Goal: Task Accomplishment & Management: Manage account settings

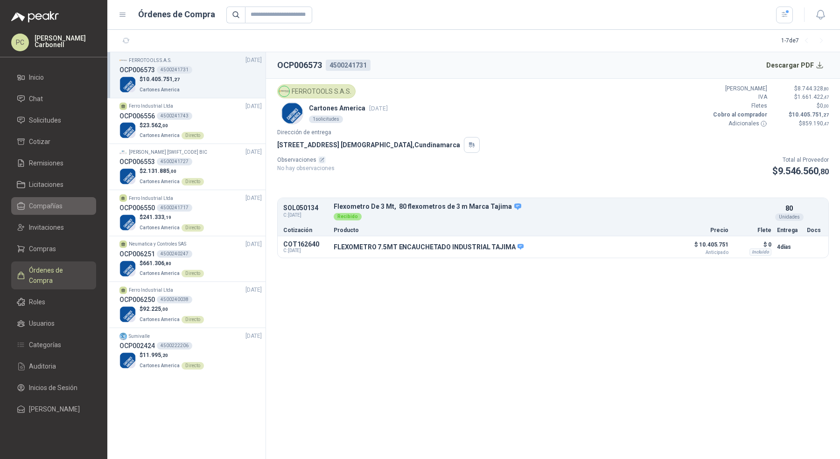
click at [55, 206] on span "Compañías" at bounding box center [46, 206] width 34 height 10
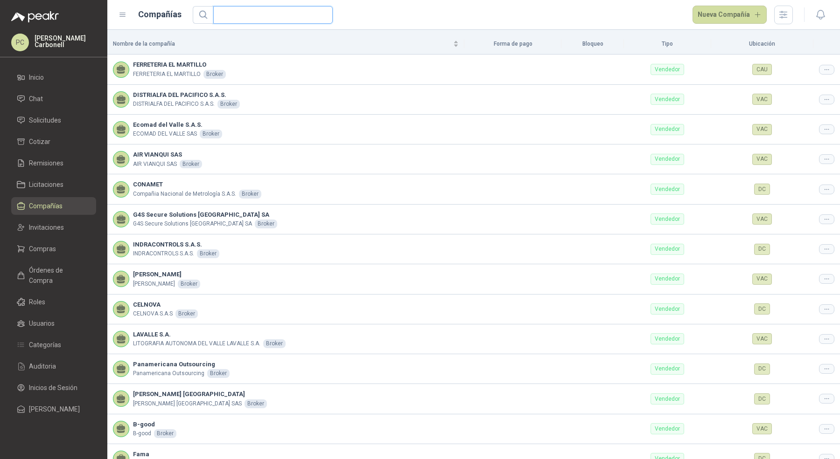
click at [285, 18] on input "text" at bounding box center [269, 15] width 101 height 17
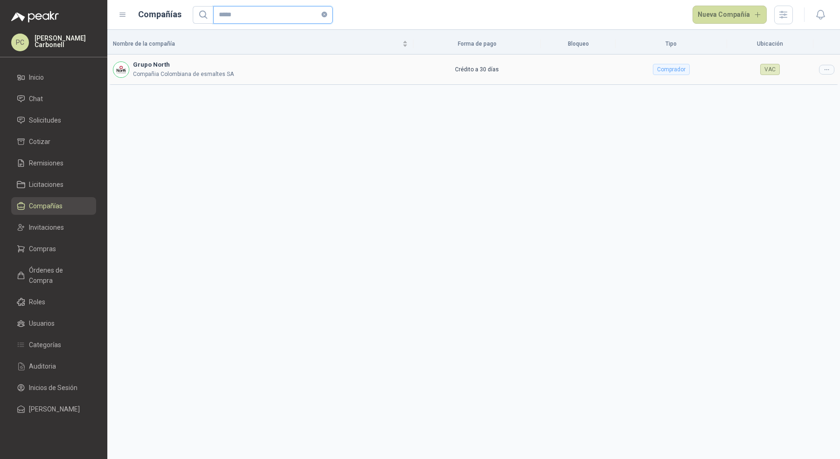
type input "*****"
click at [828, 71] on icon at bounding box center [826, 69] width 7 height 7
click at [801, 85] on div "Nombre de la compañía Forma de pago Bloqueo Tipo Ubicación Grupo North Compañia…" at bounding box center [473, 245] width 732 height 430
click at [826, 69] on icon at bounding box center [826, 69] width 7 height 7
click at [817, 83] on span "Editar compañía" at bounding box center [803, 85] width 48 height 10
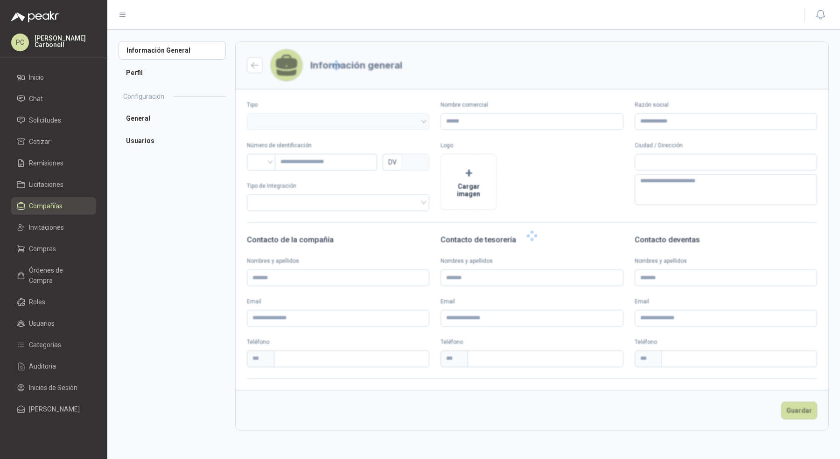
type input "**********"
type input "*********"
type input "*"
type textarea "**********"
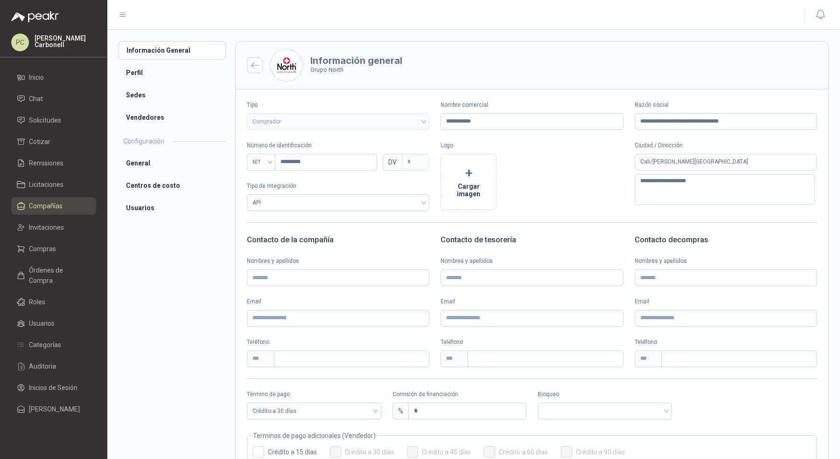
click at [178, 218] on div "Información General Perfil Sedes Vendedores Configuración General Centros de co…" at bounding box center [176, 278] width 117 height 475
click at [181, 214] on li "Usuarios" at bounding box center [171, 208] width 107 height 19
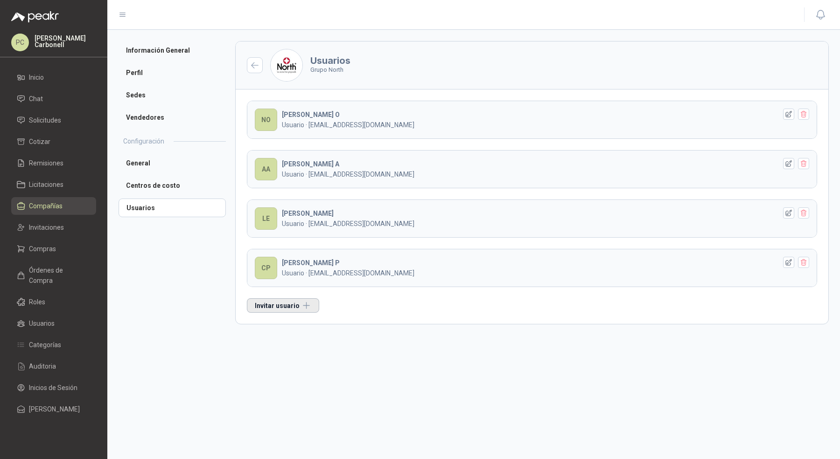
click at [302, 305] on button "Invitar usuario" at bounding box center [283, 306] width 72 height 14
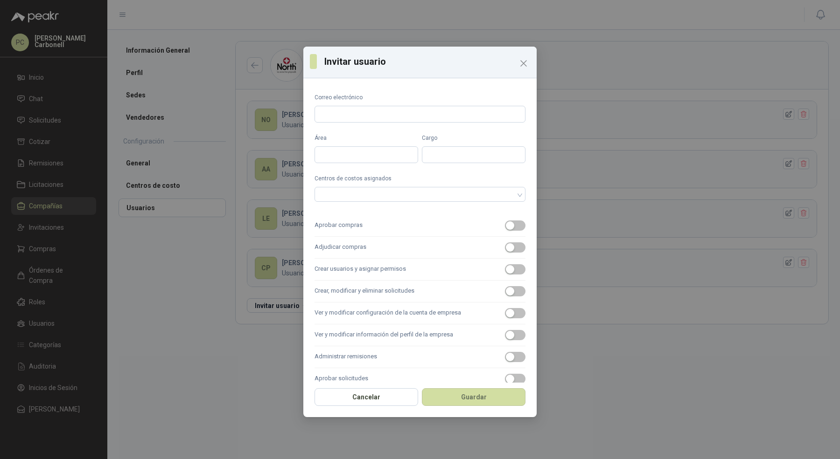
click at [394, 125] on form "Correo electrónico Área Cargo Centros de costos asignados Aprobar compras Adjud…" at bounding box center [419, 274] width 211 height 363
click at [400, 114] on input "Correo electrónico" at bounding box center [419, 114] width 211 height 17
type input "**********"
click at [368, 158] on input "Área" at bounding box center [366, 154] width 104 height 17
type input "*****"
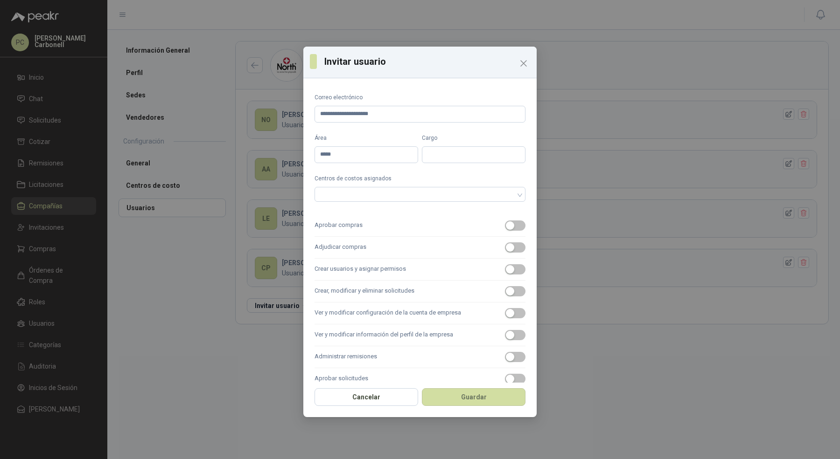
click at [375, 220] on label "Aprobar compras" at bounding box center [419, 226] width 211 height 22
click at [505, 221] on button "Aprobar compras" at bounding box center [515, 226] width 21 height 10
click at [389, 195] on div at bounding box center [414, 194] width 197 height 7
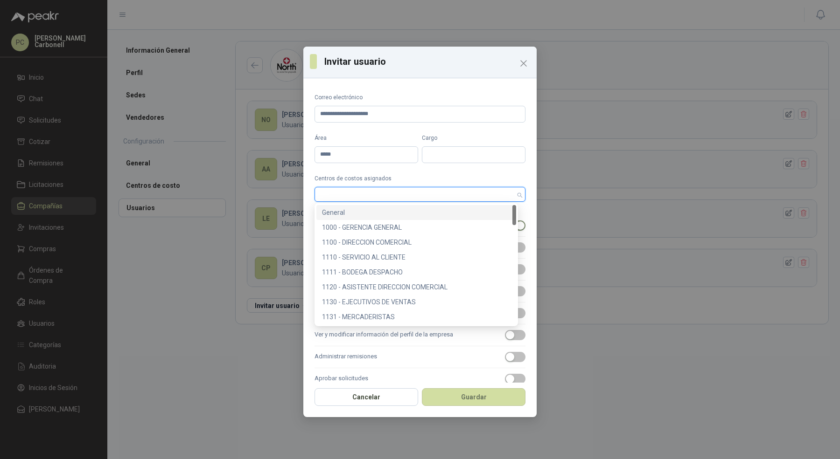
click at [384, 220] on div "1000 - GERENCIA GENERAL" at bounding box center [416, 227] width 200 height 15
click at [385, 217] on div "General" at bounding box center [416, 213] width 188 height 10
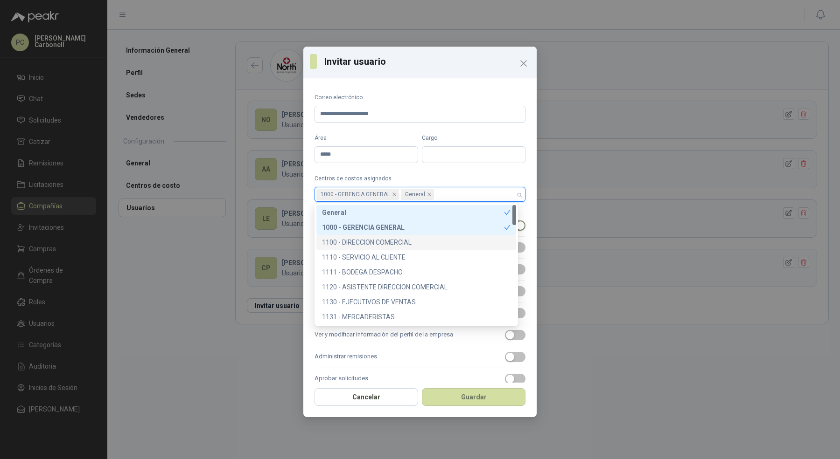
click at [383, 238] on div "1100 - DIRECCION COMERCIAL" at bounding box center [416, 242] width 188 height 10
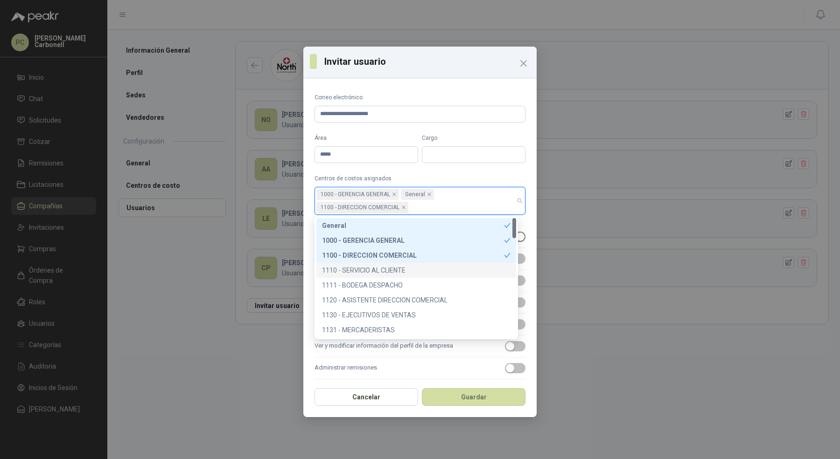
click at [378, 269] on div "1110 - SERVICIO AL CLIENTE" at bounding box center [416, 270] width 188 height 10
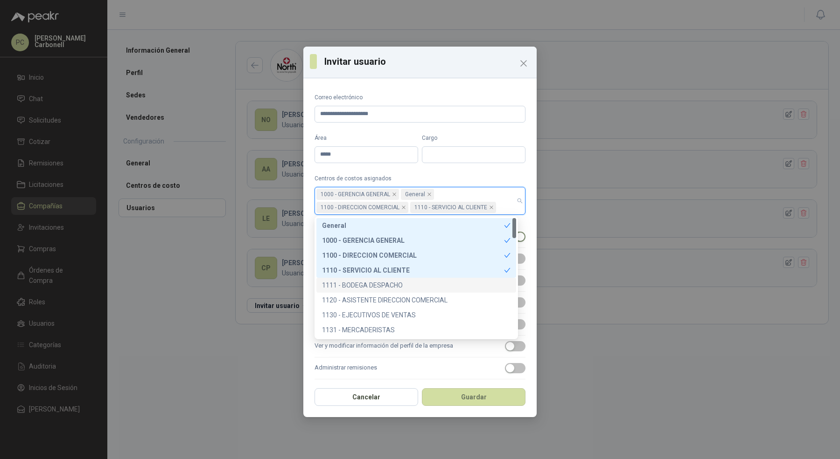
click at [378, 290] on div "1111 - BODEGA DESPACHO" at bounding box center [416, 285] width 188 height 10
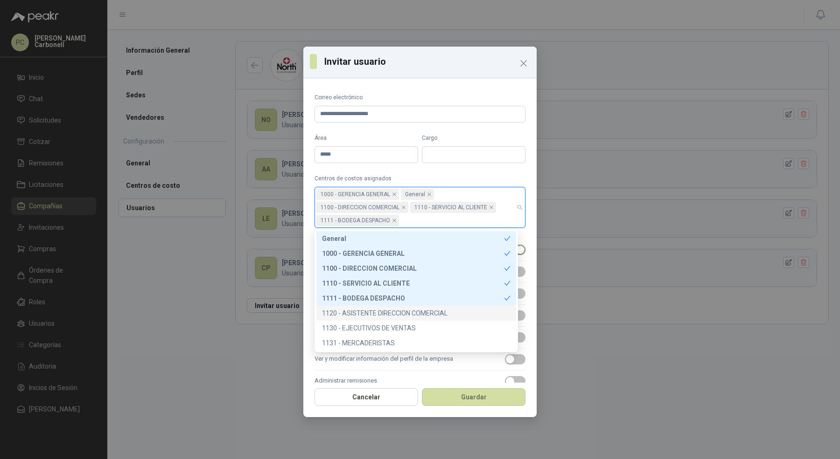
click at [376, 316] on div "1120 - ASISTENTE DIRECCION COMERCIAL" at bounding box center [416, 313] width 188 height 10
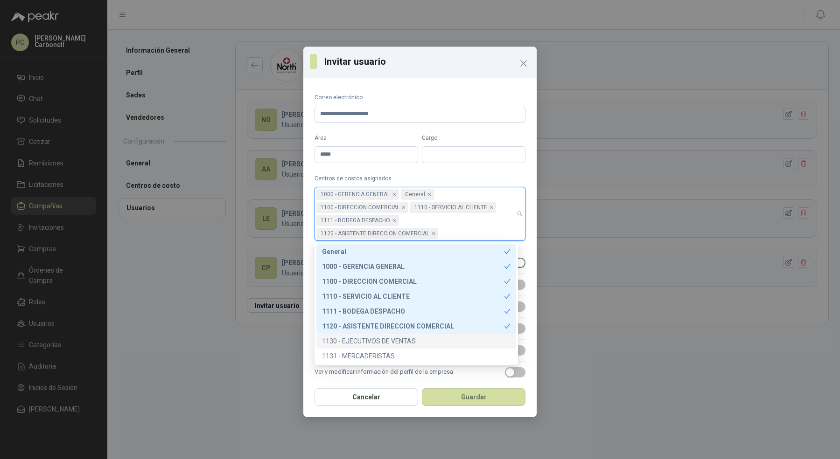
click at [375, 339] on div "1130 - EJECUTIVOS DE VENTAS" at bounding box center [416, 341] width 188 height 10
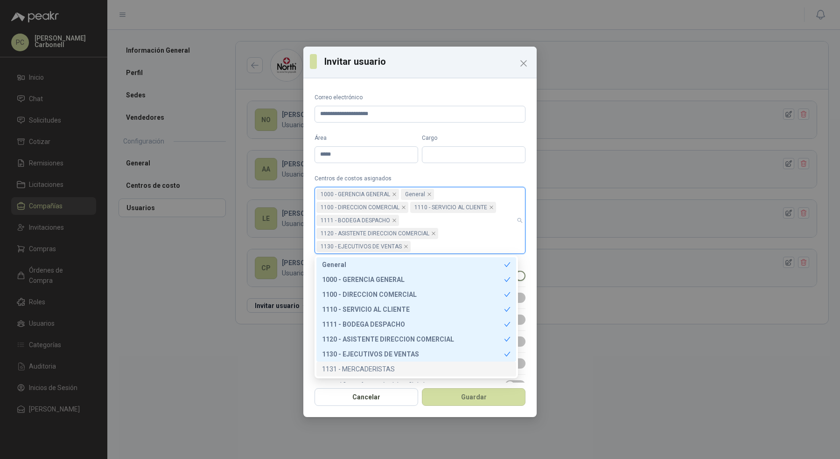
click at [373, 370] on div "1131 - MERCADERISTAS" at bounding box center [416, 369] width 188 height 10
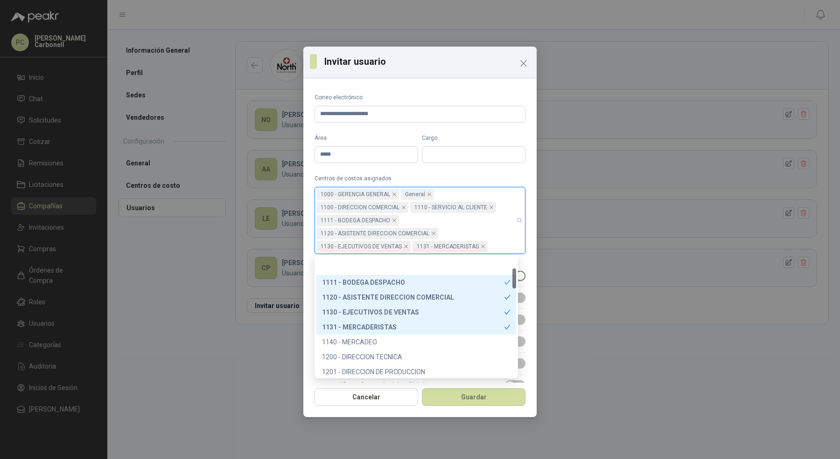
scroll to position [78, 0]
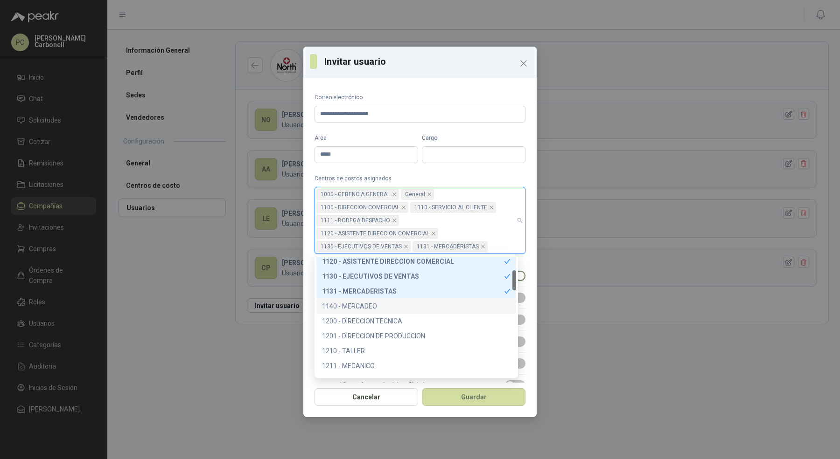
click at [396, 310] on div "1140 - MERCADEO" at bounding box center [416, 306] width 188 height 10
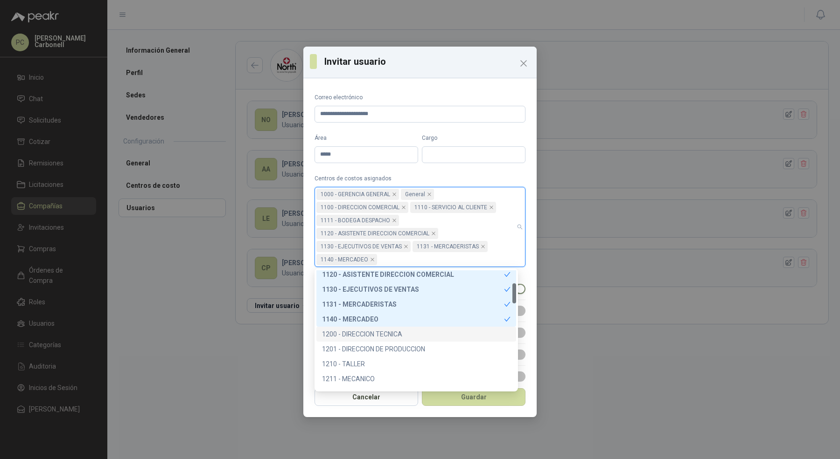
click at [389, 336] on div "1200 - DIRECCION TECNICA" at bounding box center [416, 334] width 188 height 10
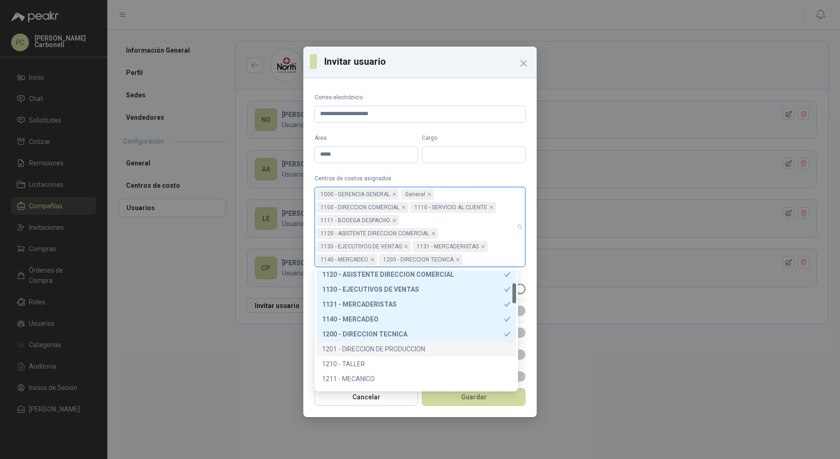
click at [389, 348] on div "1201 - DIRECCION DE PRODUCCION" at bounding box center [416, 349] width 188 height 10
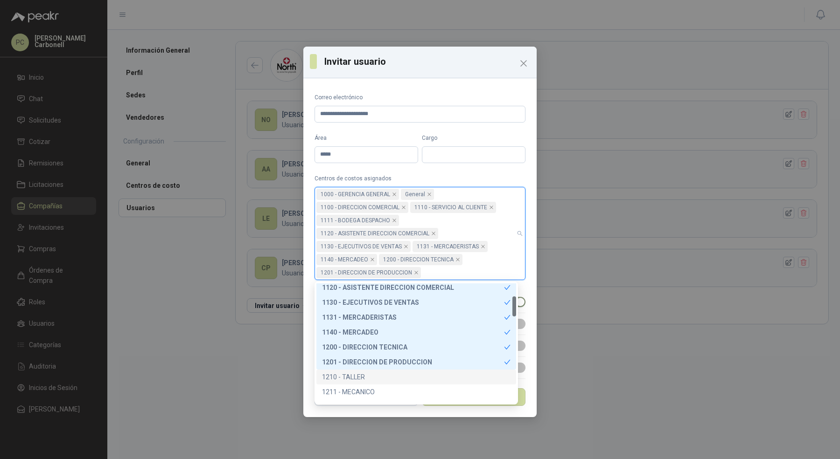
click at [376, 379] on div "1210 - TALLER" at bounding box center [416, 377] width 188 height 10
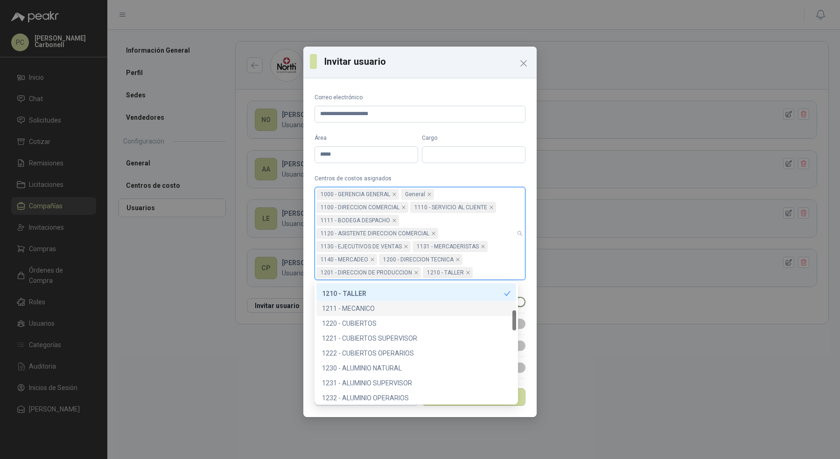
click at [390, 308] on div "1211 - MECANICO" at bounding box center [416, 309] width 188 height 10
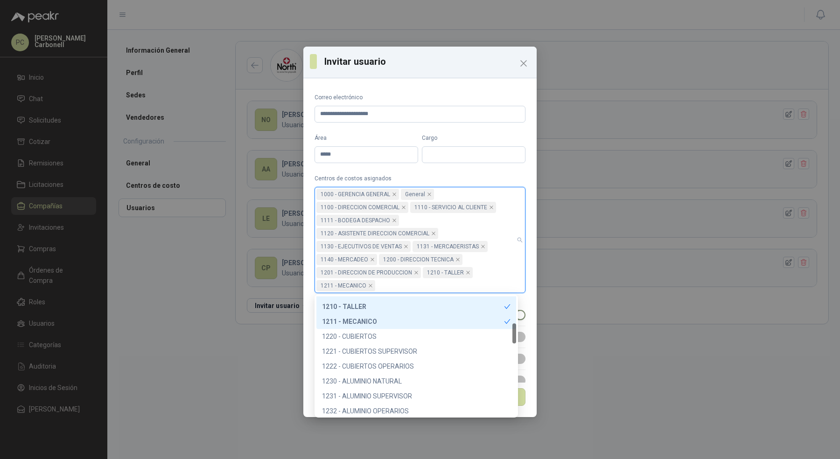
click at [383, 327] on div "1211 - MECANICO" at bounding box center [416, 321] width 200 height 15
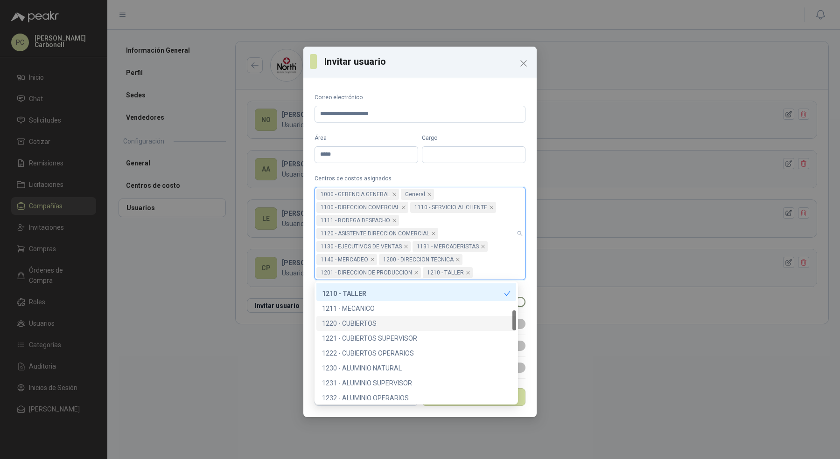
click at [391, 316] on div "1220 - CUBIERTOS" at bounding box center [416, 323] width 200 height 15
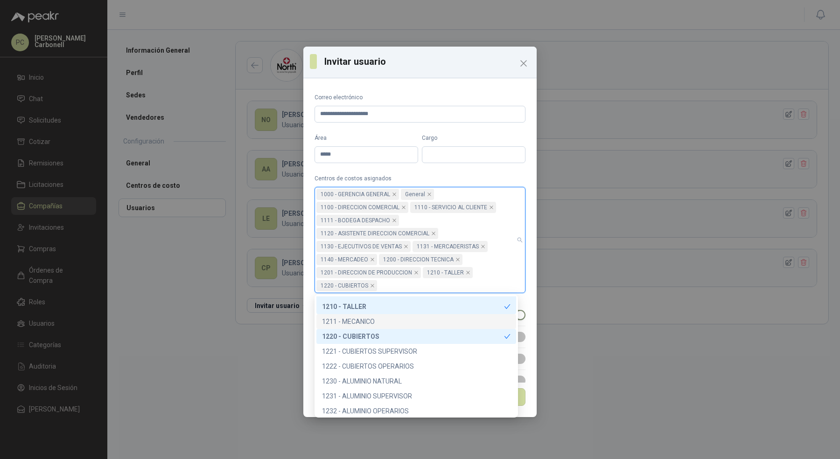
click at [390, 321] on div "1211 - MECANICO" at bounding box center [416, 322] width 188 height 10
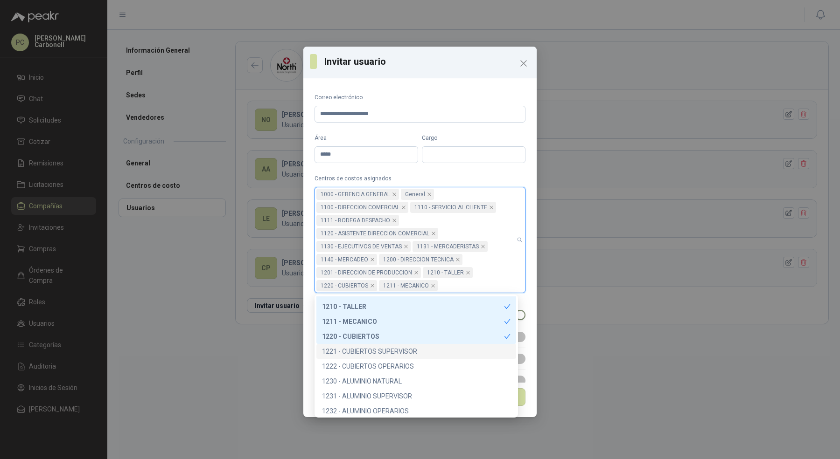
click at [382, 352] on div "1221 - CUBIERTOS SUPERVISOR" at bounding box center [416, 352] width 188 height 10
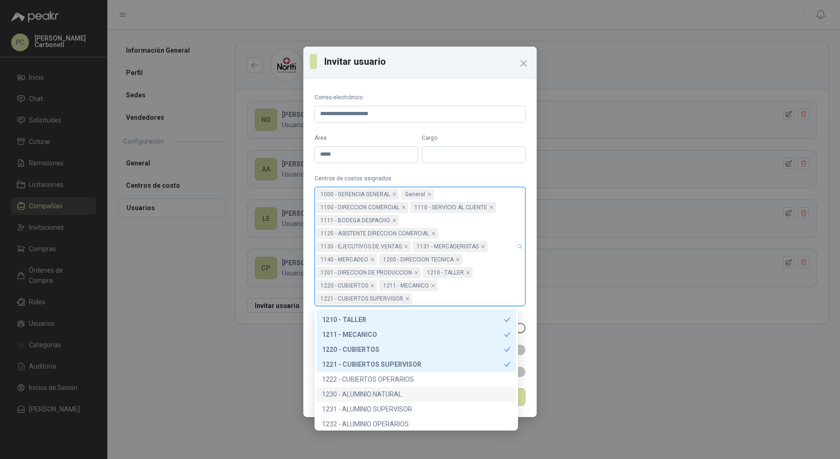
click at [375, 388] on div "1230 - ALUMINIO NATURAL" at bounding box center [416, 394] width 200 height 15
click at [379, 381] on div "1222 - CUBIERTOS OPERARIOS" at bounding box center [416, 380] width 188 height 10
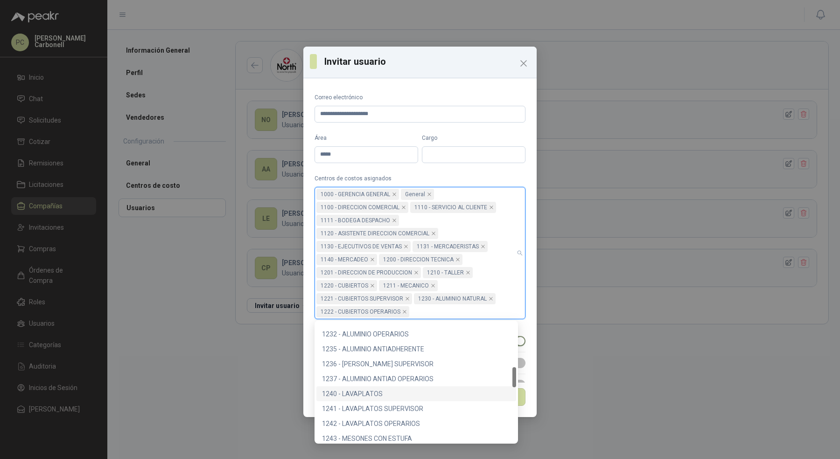
scroll to position [235, 0]
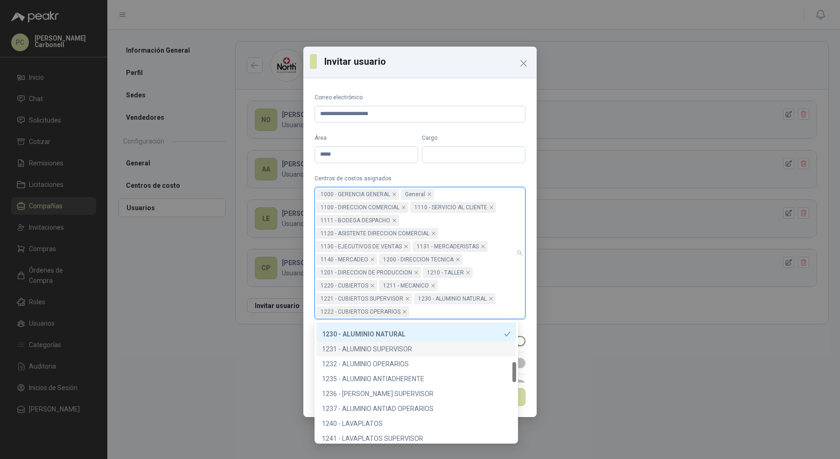
click at [400, 347] on div "1231 - ALUMINIO SUPERVISOR" at bounding box center [416, 349] width 188 height 10
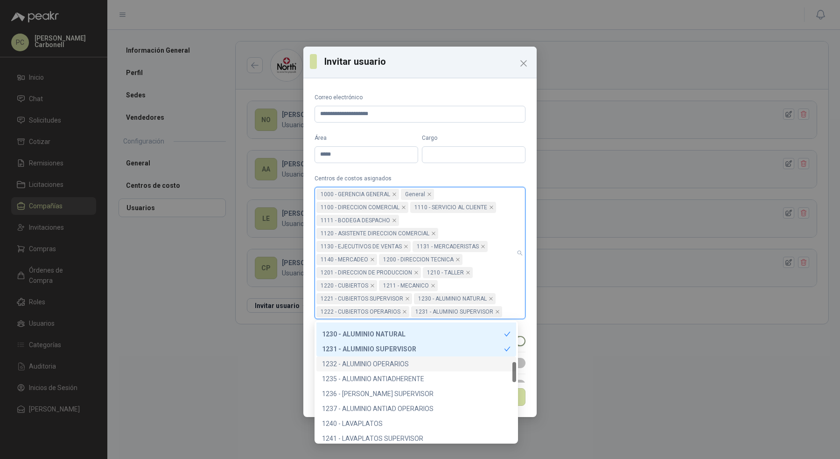
click at [395, 362] on div "1232 - ALUMINIO OPERARIOS" at bounding box center [416, 364] width 188 height 10
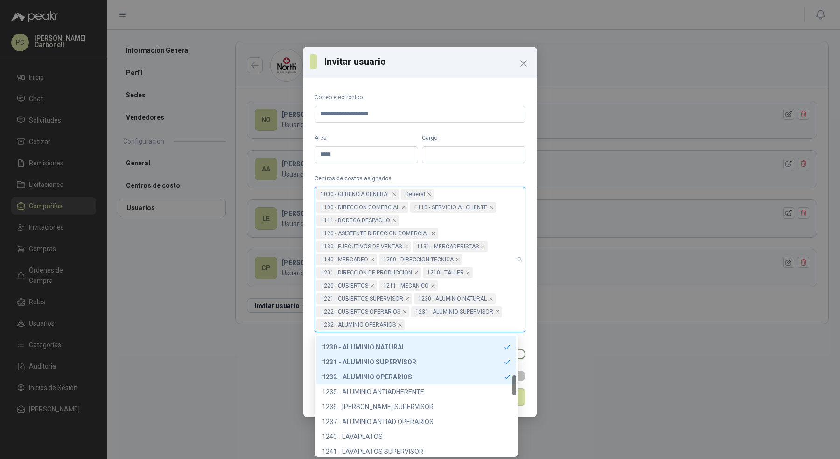
click at [391, 385] on div "1235 - ALUMINIO ANTIADHERENTE" at bounding box center [416, 392] width 200 height 15
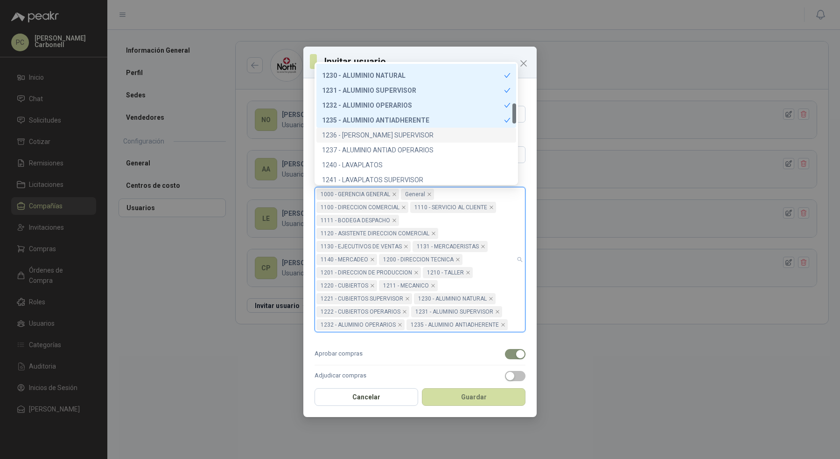
click at [432, 139] on div "1236 - [PERSON_NAME] SUPERVISOR" at bounding box center [416, 135] width 188 height 10
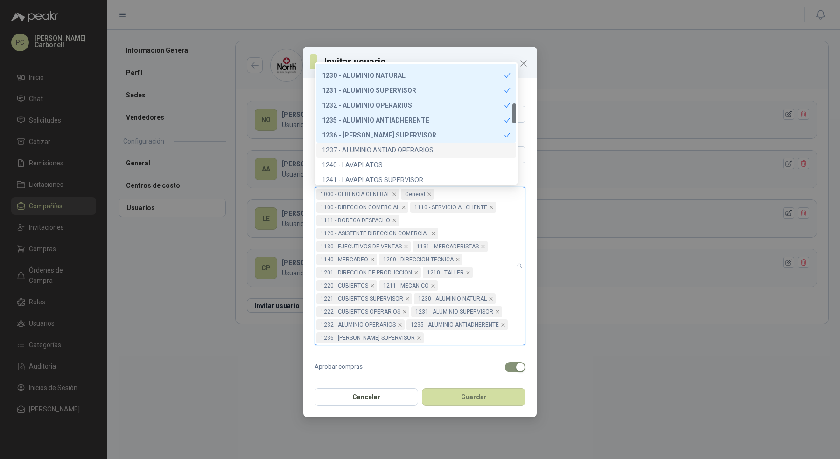
click at [427, 155] on div "1237 - ALUMINIO ANTIAD OPERARIOS" at bounding box center [416, 150] width 200 height 15
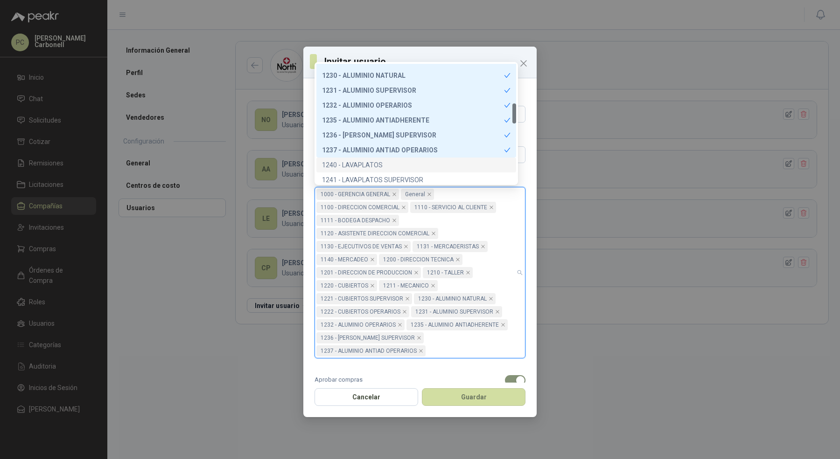
click at [422, 165] on div "1240 - LAVAPLATOS" at bounding box center [416, 165] width 188 height 10
click at [422, 179] on div "1241 - LAVAPLATOS SUPERVISOR" at bounding box center [416, 180] width 188 height 10
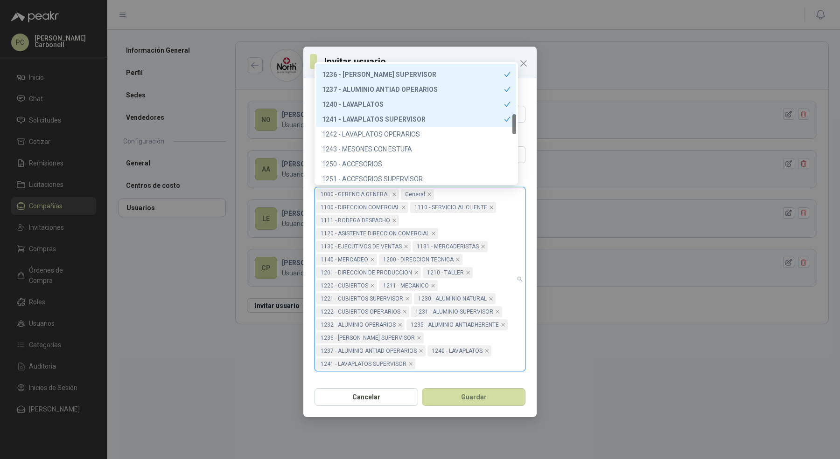
scroll to position [297, 0]
click at [426, 134] on div "1242 - LAVAPLATOS OPERARIOS" at bounding box center [416, 133] width 188 height 10
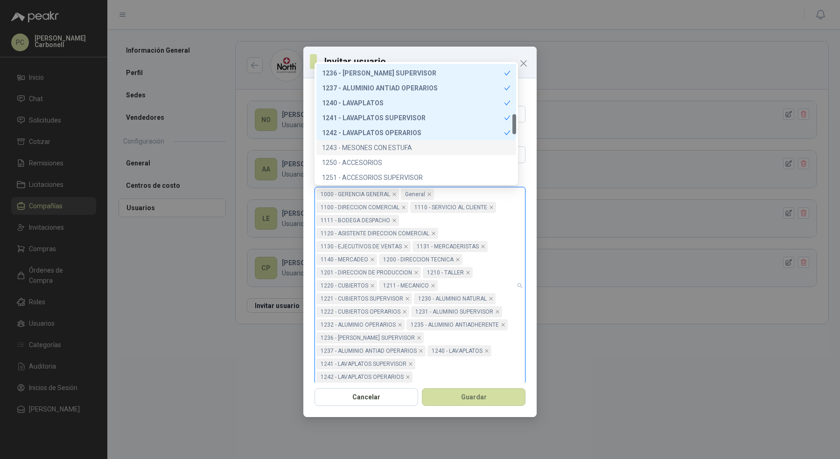
click at [417, 152] on div "1243 - MESONES CON ESTUFA" at bounding box center [416, 148] width 188 height 10
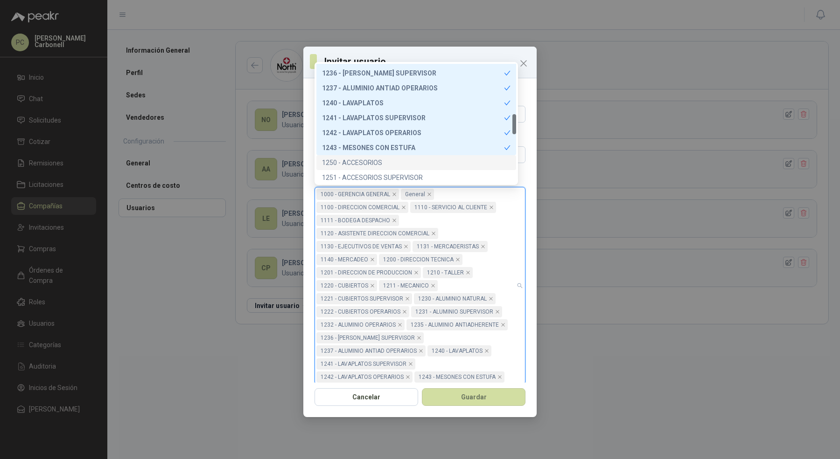
click at [408, 165] on div "1250 - ACCESORIOS" at bounding box center [416, 163] width 188 height 10
click at [405, 176] on div "1251 - ACCESORIOS SUPERVISOR" at bounding box center [416, 178] width 188 height 10
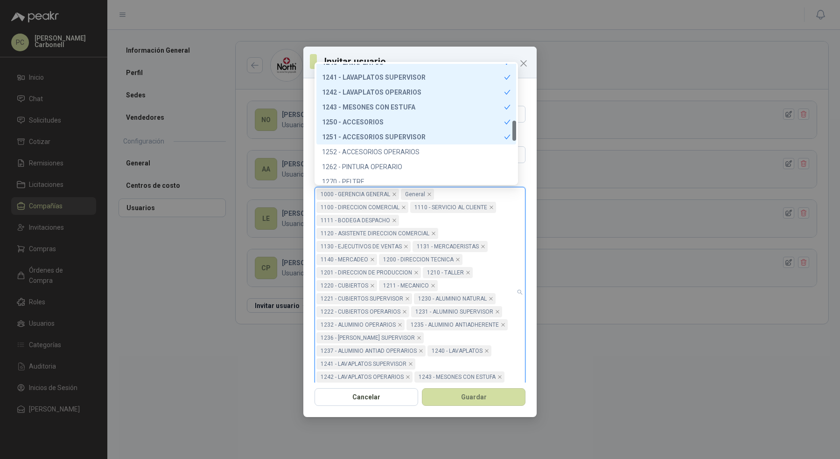
scroll to position [342, 0]
click at [417, 144] on div "1252 - ACCESORIOS OPERARIOS" at bounding box center [416, 147] width 188 height 10
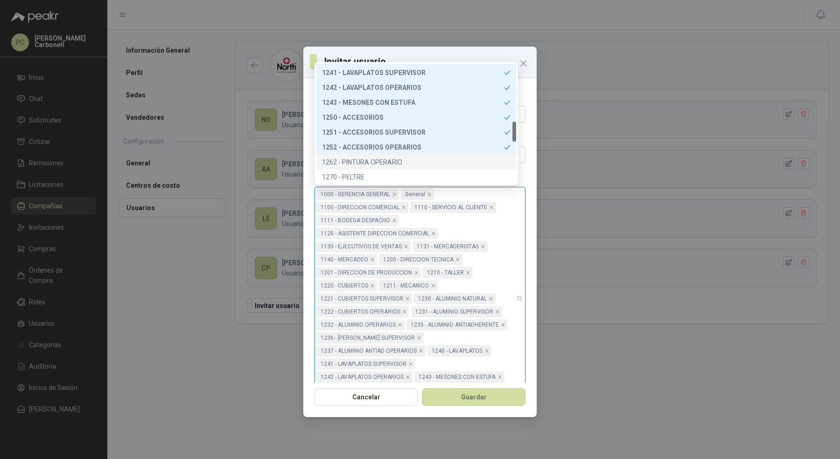
click at [414, 161] on div "1262 - PINTURA OPERARIO" at bounding box center [416, 162] width 188 height 10
click at [408, 176] on div "1270 - PELTRE" at bounding box center [416, 177] width 188 height 10
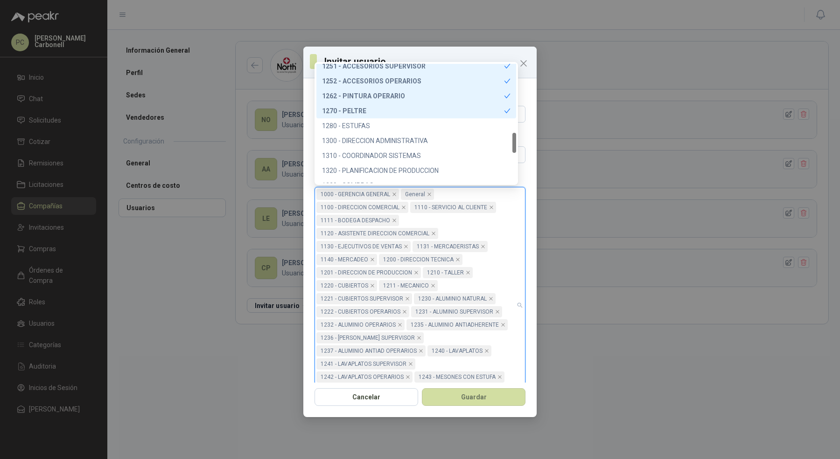
scroll to position [410, 0]
click at [411, 124] on div "1280 - ESTUFAS" at bounding box center [416, 124] width 188 height 10
click at [406, 137] on div "1300 - DIRECCION ADMINISTRATIVA" at bounding box center [416, 139] width 188 height 10
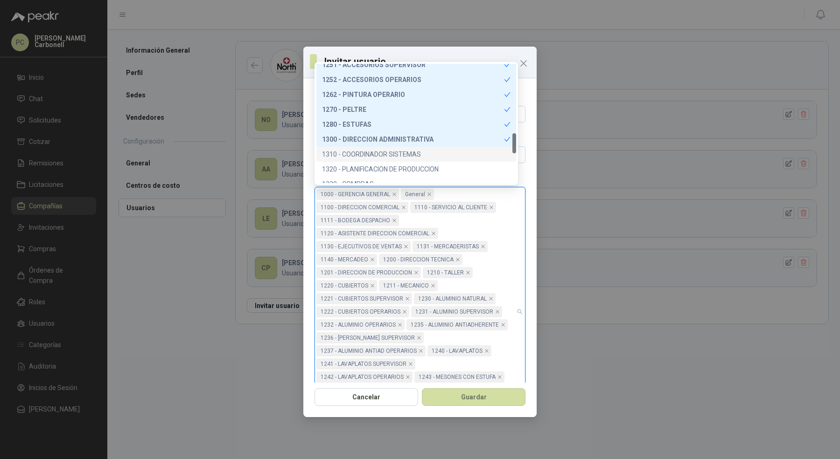
click at [402, 154] on div "1310 - COORDINADOR SISTEMAS" at bounding box center [416, 154] width 188 height 10
click at [400, 166] on div "1320 - PLANIFICACION DE PRODUCCION" at bounding box center [416, 169] width 188 height 10
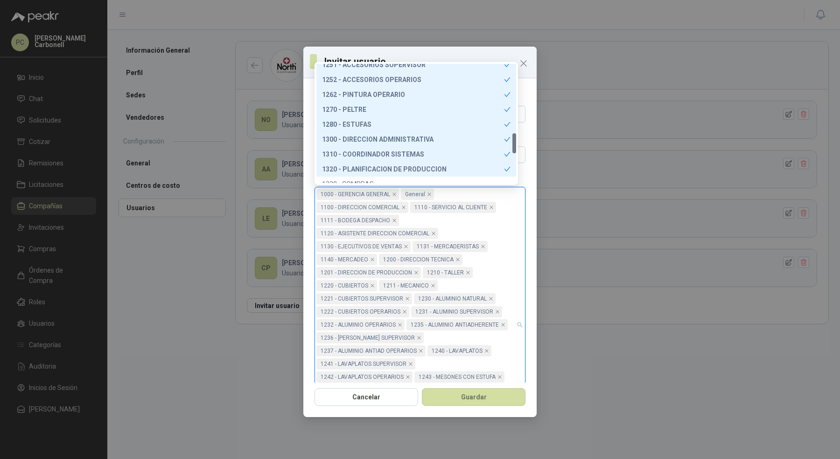
click at [395, 182] on div "1330 - COMPRAS" at bounding box center [416, 184] width 188 height 10
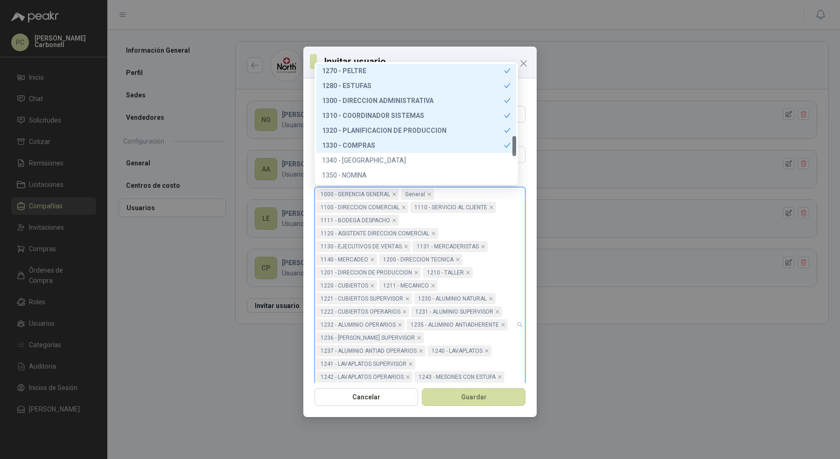
scroll to position [449, 0]
click at [392, 156] on div "1340 - [GEOGRAPHIC_DATA]" at bounding box center [416, 159] width 188 height 10
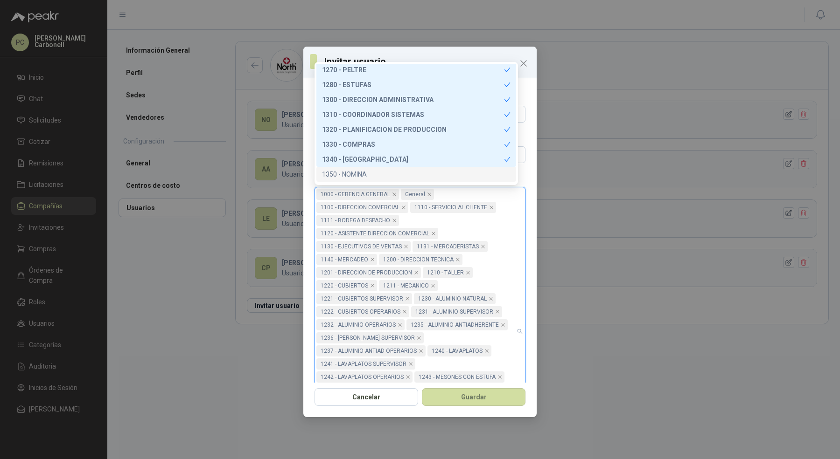
click at [389, 172] on div "1350 - NOMINA" at bounding box center [416, 174] width 188 height 10
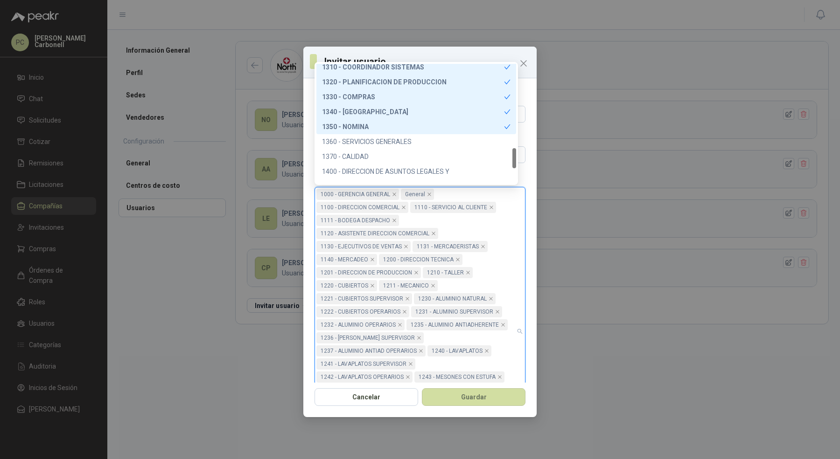
scroll to position [498, 0]
click at [398, 148] on div "1370 - CALIDAD" at bounding box center [416, 155] width 200 height 15
click at [402, 142] on div "1360 - SERVICIOS GENERALES" at bounding box center [416, 140] width 188 height 10
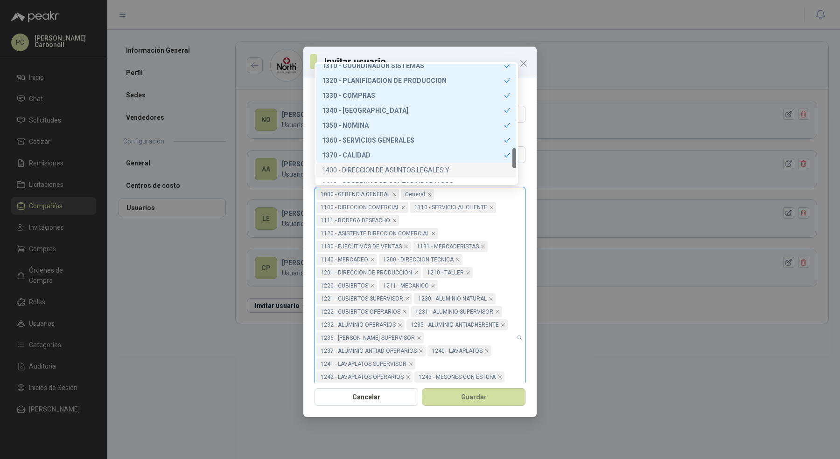
click at [388, 172] on div "1400 - DIRECCION DE ASUNTOS LEGALES Y" at bounding box center [416, 170] width 188 height 10
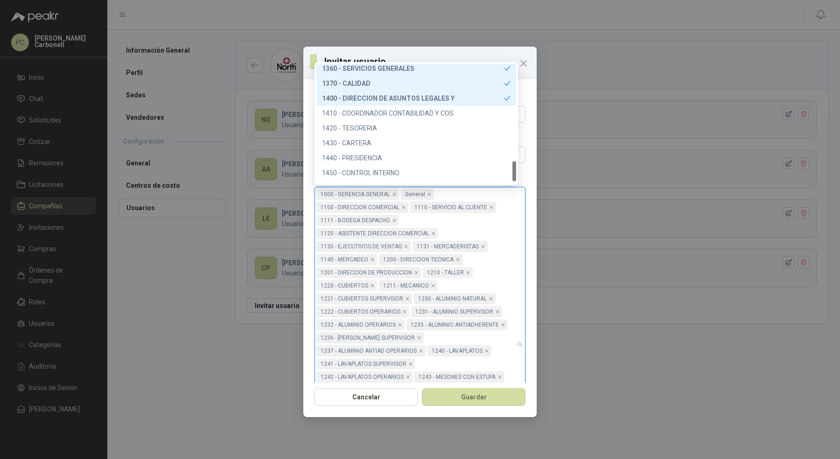
scroll to position [577, 0]
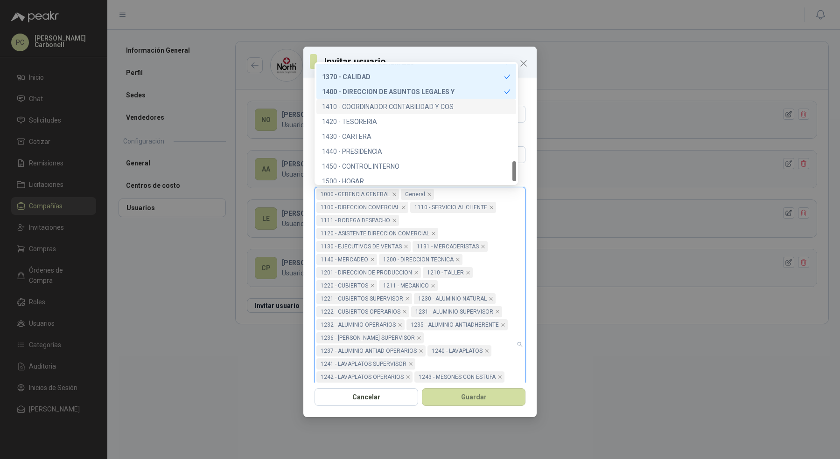
click at [413, 107] on div "1410 - COORDINADOR CONTABILIDAD Y COS" at bounding box center [416, 107] width 188 height 10
click at [397, 125] on div "1420 - TESORERIA" at bounding box center [416, 122] width 188 height 10
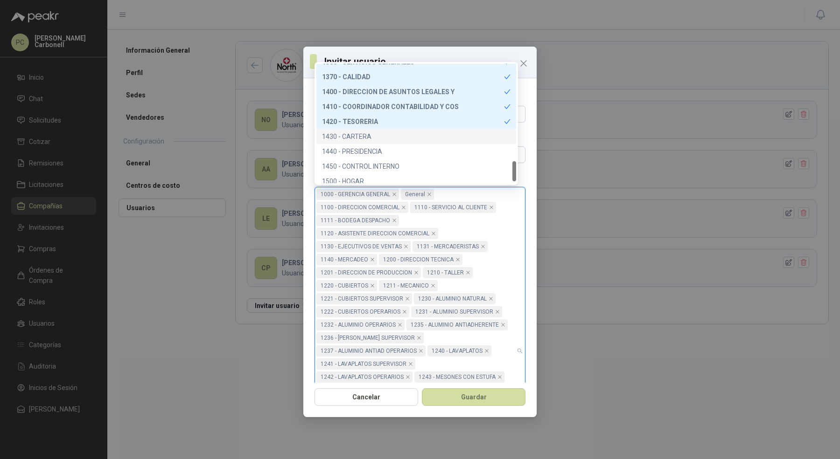
click at [392, 141] on div "1430 - CARTERA" at bounding box center [416, 137] width 188 height 10
click at [392, 153] on div "1440 - PRESIDENCIA" at bounding box center [416, 151] width 188 height 10
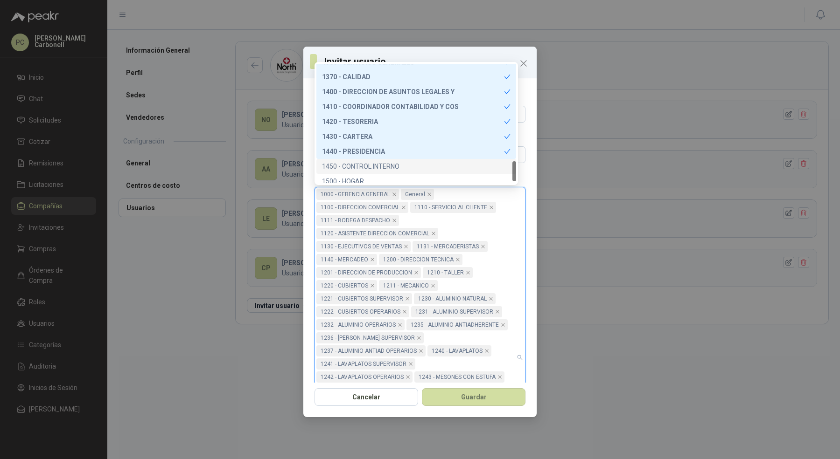
click at [392, 164] on div "1450 - CONTROL INTERNO" at bounding box center [416, 166] width 188 height 10
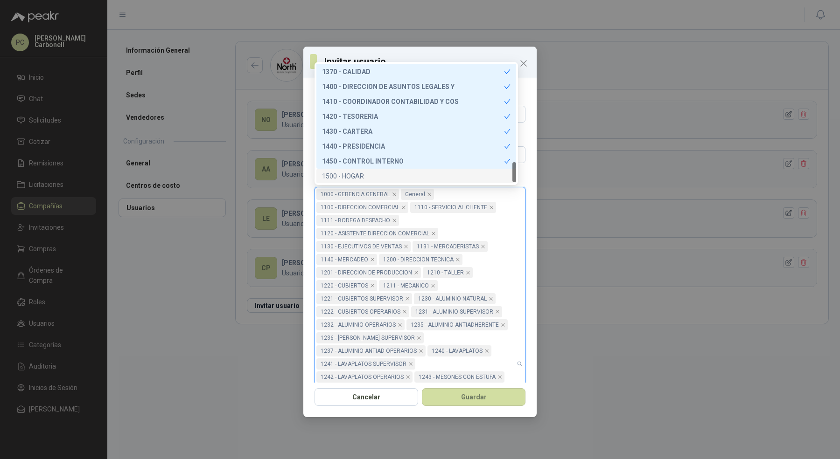
click at [385, 176] on div "1500 - HOGAR" at bounding box center [416, 176] width 188 height 10
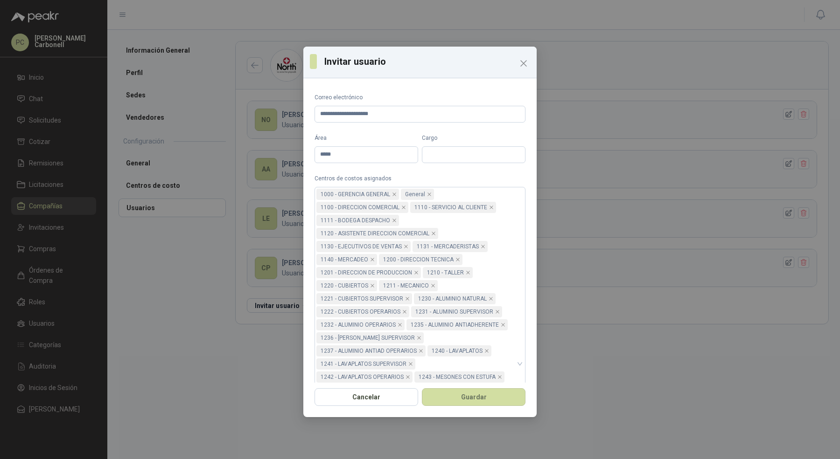
click at [523, 360] on div "**********" at bounding box center [419, 232] width 233 height 301
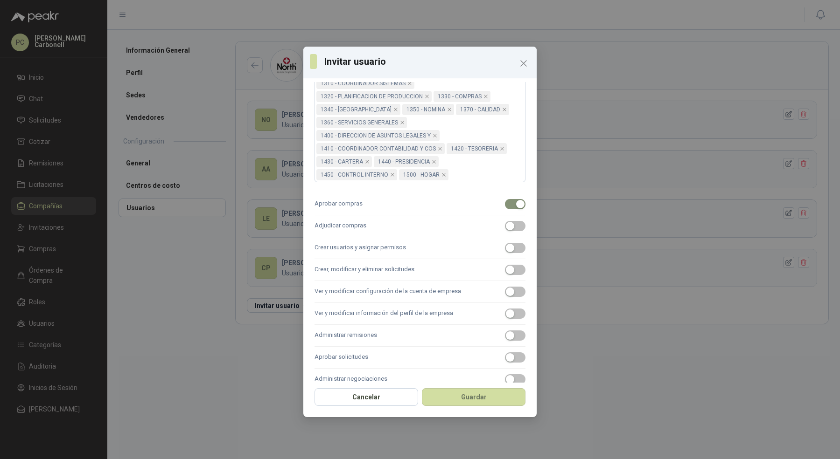
scroll to position [365, 0]
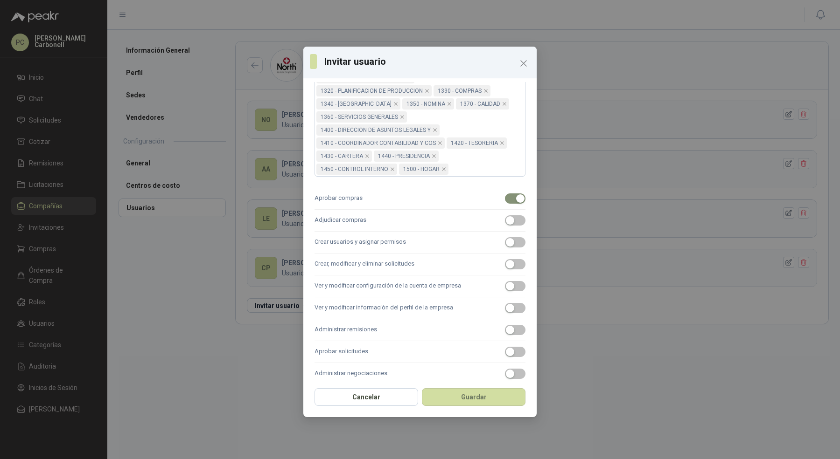
click at [464, 232] on label "Adjudicar compras" at bounding box center [419, 221] width 211 height 22
click at [505, 226] on button "Adjudicar compras" at bounding box center [515, 220] width 21 height 10
click at [461, 254] on label "Crear usuarios y asignar permisos" at bounding box center [419, 243] width 211 height 22
click at [505, 248] on button "Crear usuarios y asignar permisos" at bounding box center [515, 242] width 21 height 10
click at [460, 276] on label "Crear, modificar y eliminar solicitudes" at bounding box center [419, 265] width 211 height 22
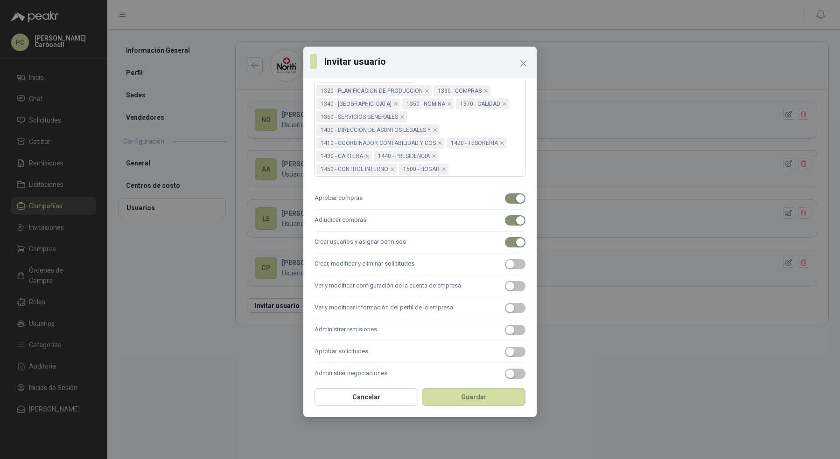
click at [505, 270] on button "Crear, modificar y eliminar solicitudes" at bounding box center [515, 264] width 21 height 10
click at [460, 298] on label "Ver y modificar configuración de la cuenta de empresa" at bounding box center [419, 287] width 211 height 22
click at [505, 292] on button "Ver y modificar configuración de la cuenta de empresa" at bounding box center [515, 286] width 21 height 10
click at [460, 316] on label "Ver y modificar información del perfil de la empresa" at bounding box center [419, 309] width 211 height 22
click at [505, 313] on button "Ver y modificar información del perfil de la empresa" at bounding box center [515, 308] width 21 height 10
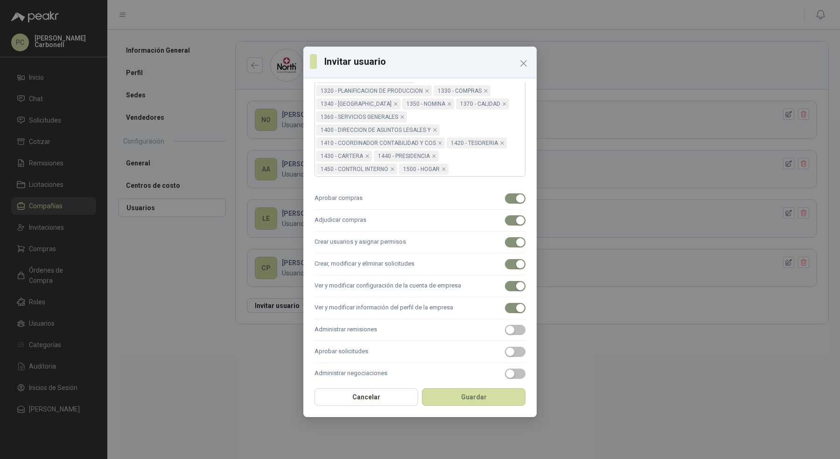
click at [454, 341] on label "Administrar remisiones" at bounding box center [419, 331] width 211 height 22
click at [505, 335] on button "Administrar remisiones" at bounding box center [515, 330] width 21 height 10
click at [454, 361] on label "Aprobar solicitudes" at bounding box center [419, 352] width 211 height 22
click at [505, 357] on button "Aprobar solicitudes" at bounding box center [515, 352] width 21 height 10
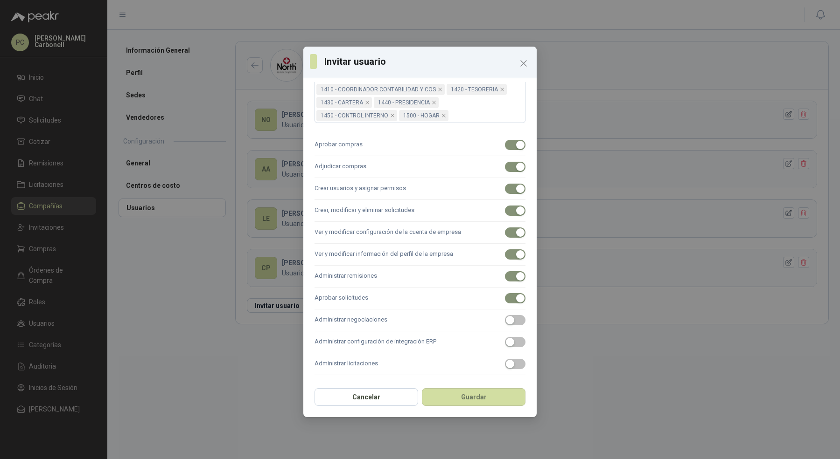
click at [461, 318] on label "Administrar negociaciones" at bounding box center [419, 321] width 211 height 22
click at [505, 318] on button "Administrar negociaciones" at bounding box center [515, 320] width 21 height 10
click at [454, 344] on label "Administrar configuración de integración ERP" at bounding box center [419, 343] width 211 height 22
click at [505, 344] on button "Administrar configuración de integración ERP" at bounding box center [515, 342] width 21 height 10
click at [454, 363] on label "Administrar licitaciones" at bounding box center [419, 365] width 211 height 22
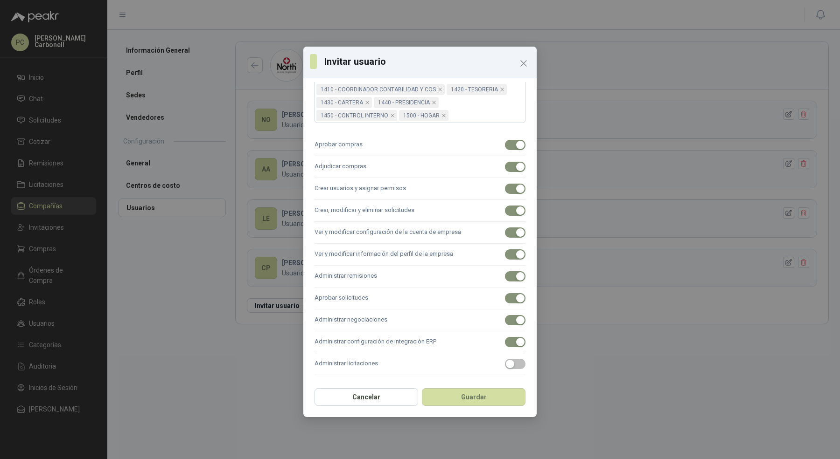
click at [505, 363] on button "Administrar licitaciones" at bounding box center [515, 364] width 21 height 10
click at [451, 400] on button "Guardar" at bounding box center [474, 398] width 104 height 18
